Goal: Task Accomplishment & Management: Manage account settings

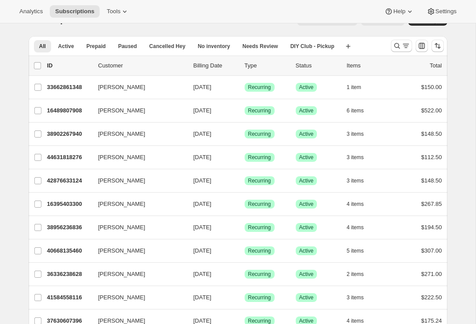
scroll to position [19, 0]
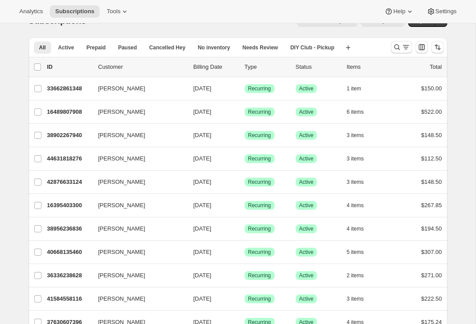
click at [82, 158] on p "44631818276" at bounding box center [69, 158] width 44 height 9
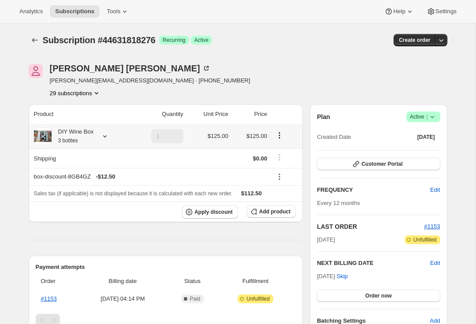
click at [109, 140] on icon at bounding box center [104, 136] width 9 height 9
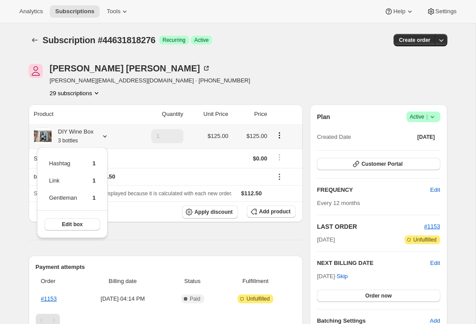
click at [79, 223] on span "Edit box" at bounding box center [72, 224] width 21 height 7
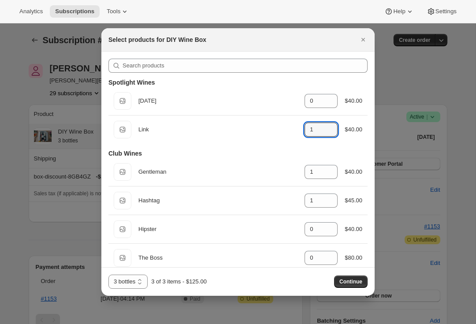
click at [333, 135] on icon ":rdu:" at bounding box center [330, 132] width 9 height 9
type input "0"
click at [333, 96] on icon ":rdu:" at bounding box center [330, 98] width 9 height 9
type input "1"
click at [340, 280] on span "Continue" at bounding box center [350, 281] width 23 height 7
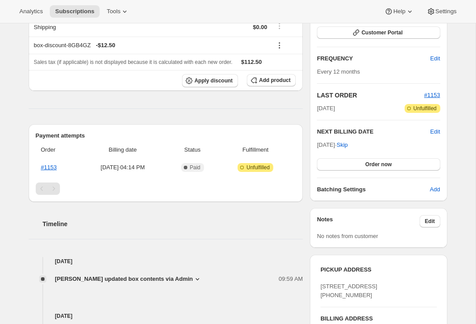
scroll to position [208, 0]
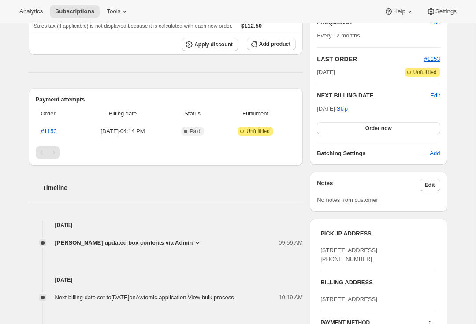
click at [389, 120] on div "[DATE] · Skip Order now" at bounding box center [378, 119] width 123 height 30
click at [389, 130] on span "Order now" at bounding box center [378, 128] width 26 height 7
click at [389, 128] on span "Click to confirm" at bounding box center [378, 128] width 40 height 7
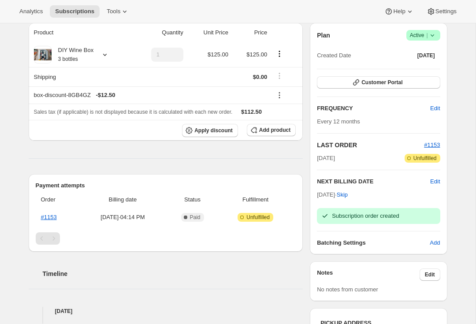
scroll to position [122, 0]
